Goal: Download file/media

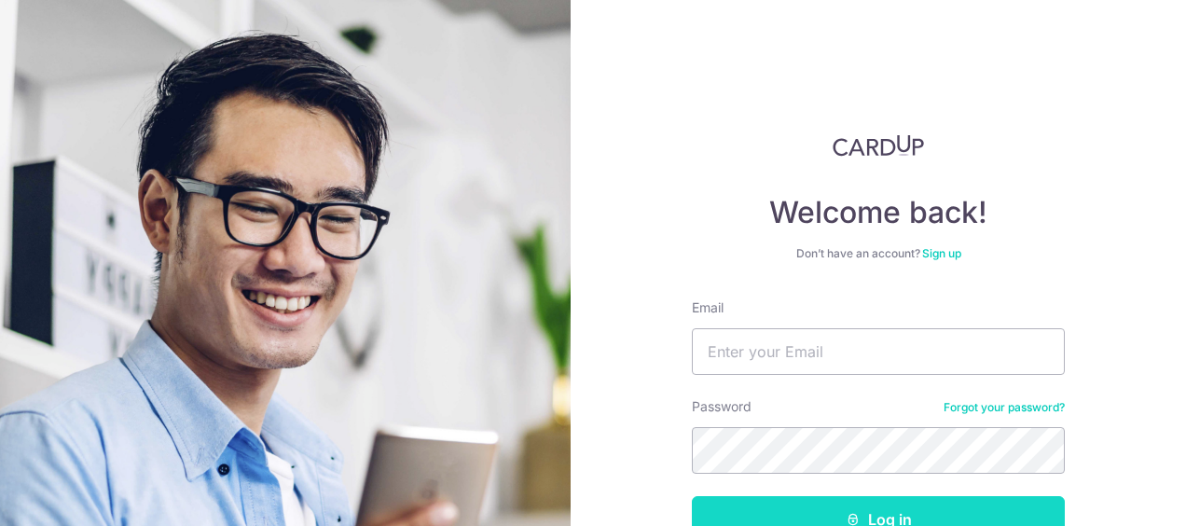
scroll to position [120, 0]
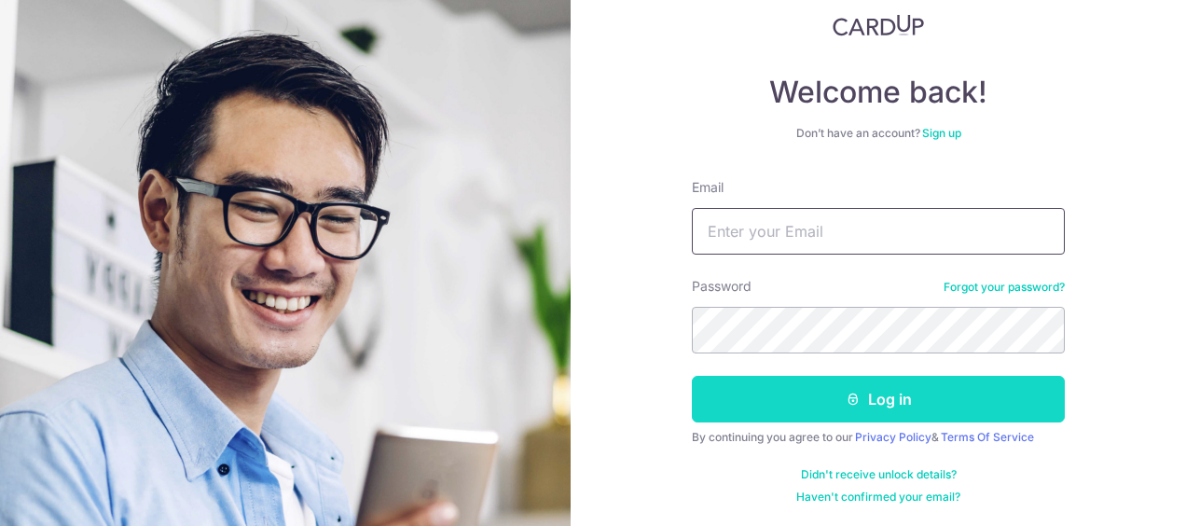
type input "[EMAIL_ADDRESS][DOMAIN_NAME]"
click at [897, 396] on button "Log in" at bounding box center [878, 399] width 373 height 47
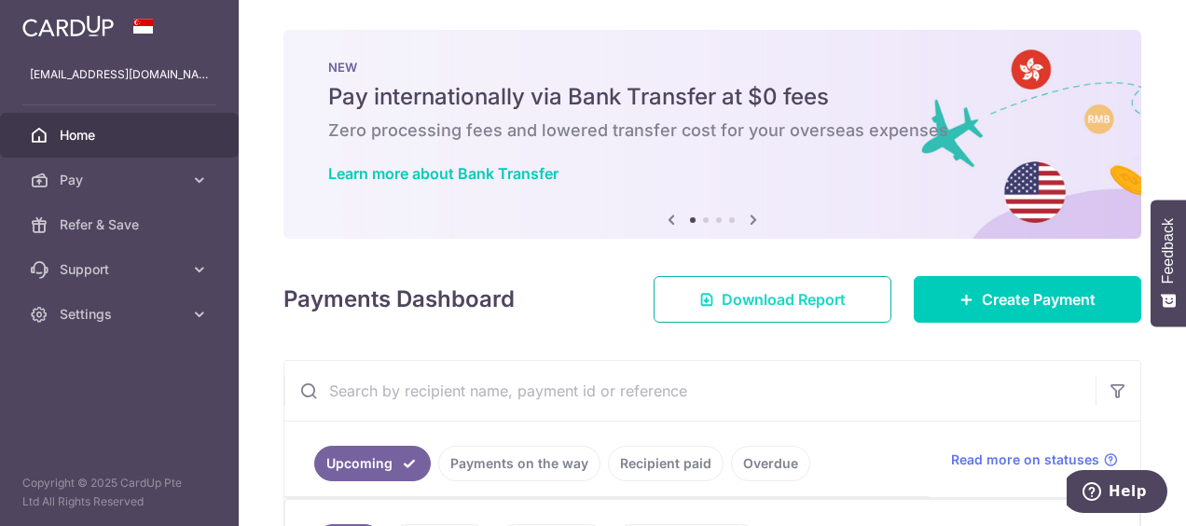
click at [807, 302] on span "Download Report" at bounding box center [784, 299] width 124 height 22
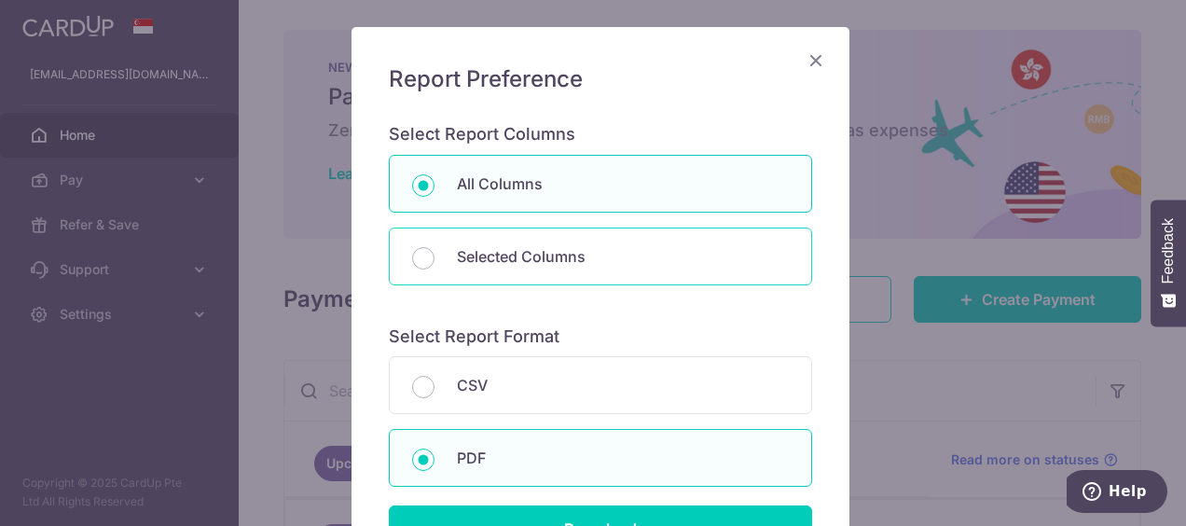
scroll to position [186, 0]
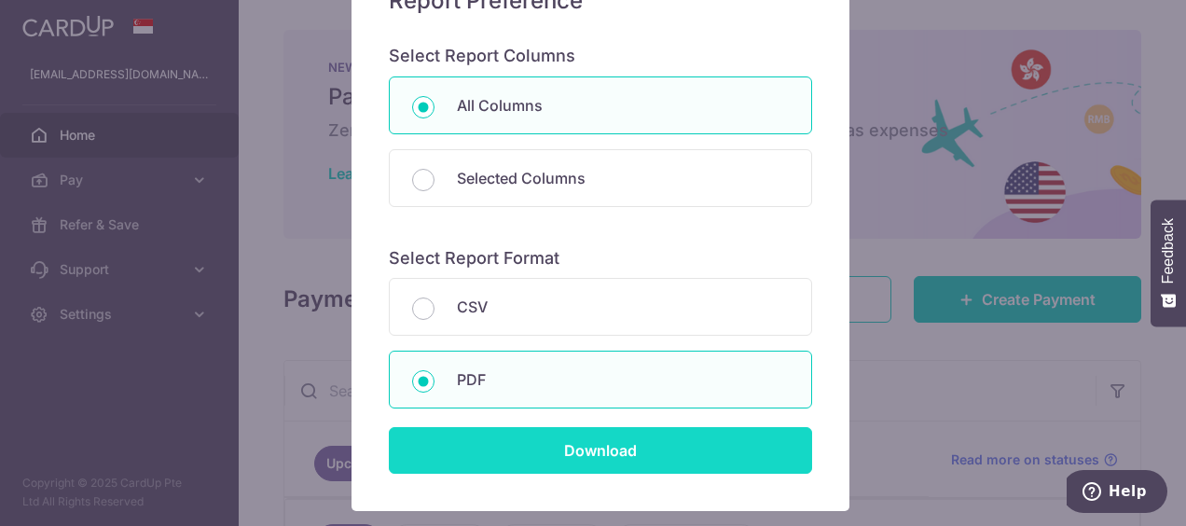
click at [568, 442] on input "Download" at bounding box center [600, 450] width 423 height 47
